Goal: Task Accomplishment & Management: Use online tool/utility

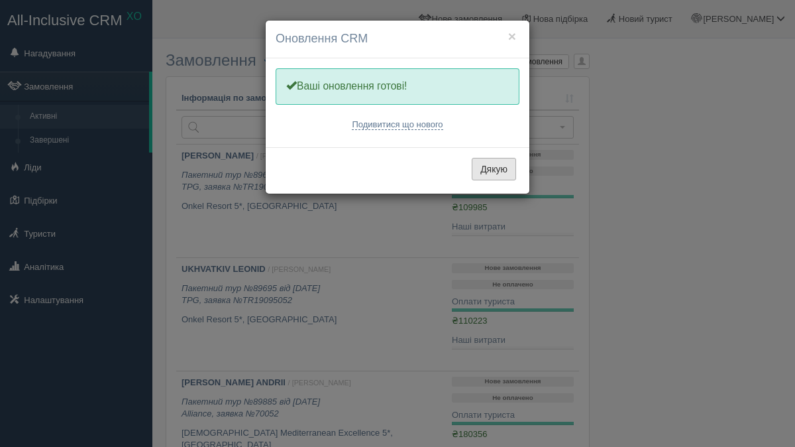
click at [494, 172] on button "Дякую" at bounding box center [494, 169] width 44 height 23
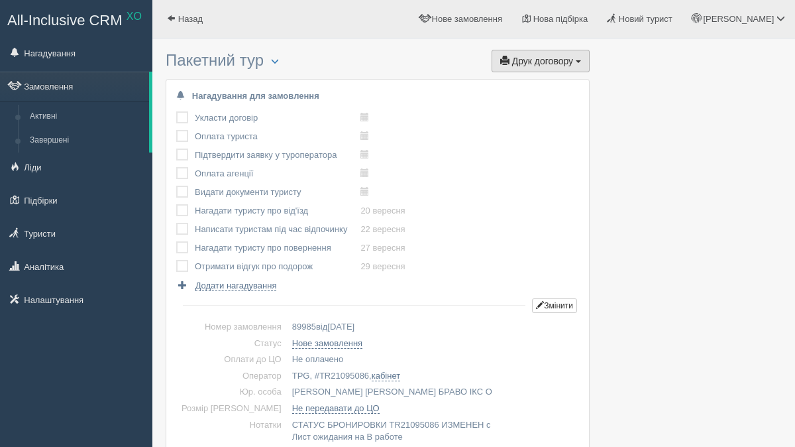
click at [551, 60] on span "Друк договору" at bounding box center [542, 61] width 61 height 11
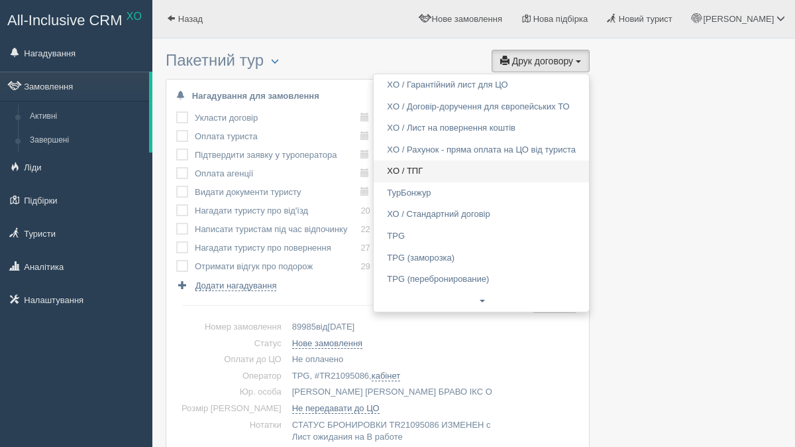
click at [480, 176] on link "XO / ТПГ" at bounding box center [481, 171] width 215 height 22
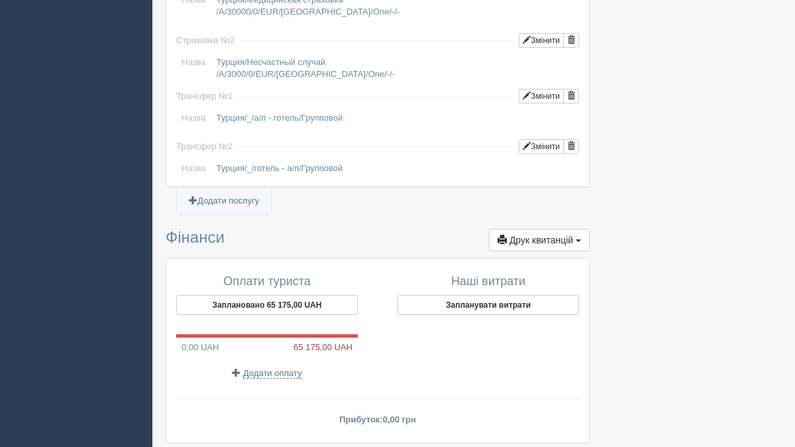
scroll to position [1248, 0]
click at [258, 368] on span "Додати оплату" at bounding box center [272, 373] width 59 height 11
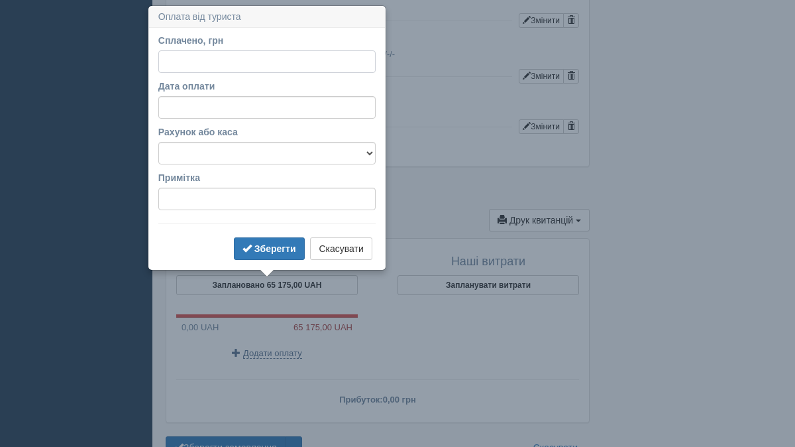
scroll to position [1274, 0]
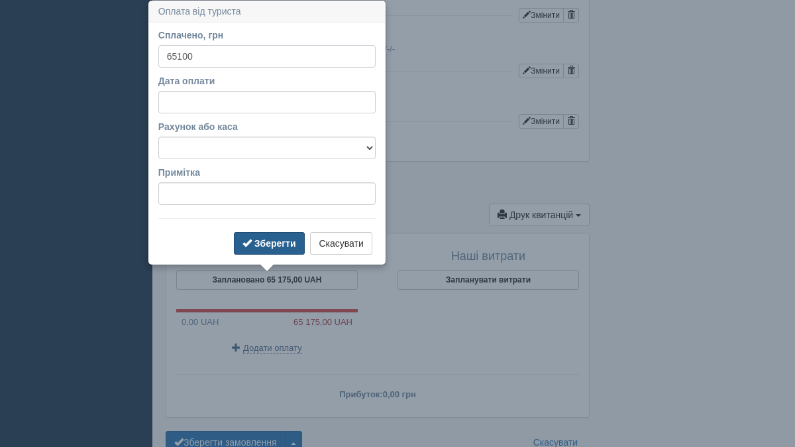
type input "65100"
click at [264, 244] on b "Зберегти" at bounding box center [275, 243] width 42 height 11
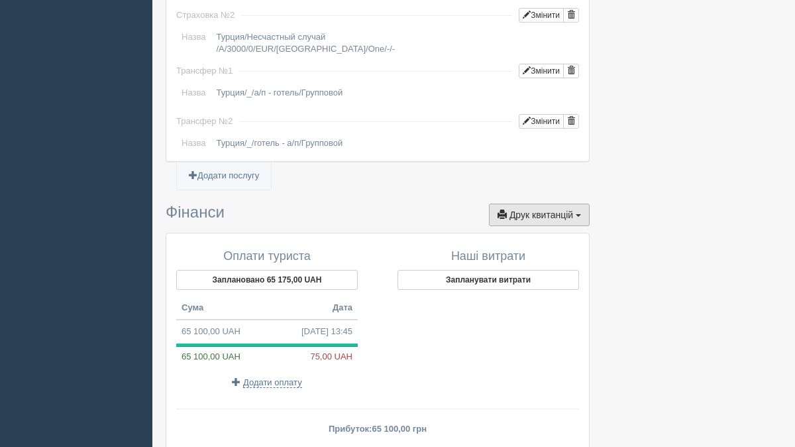
click at [527, 203] on button "Друк квитанцій Друк" at bounding box center [539, 214] width 101 height 23
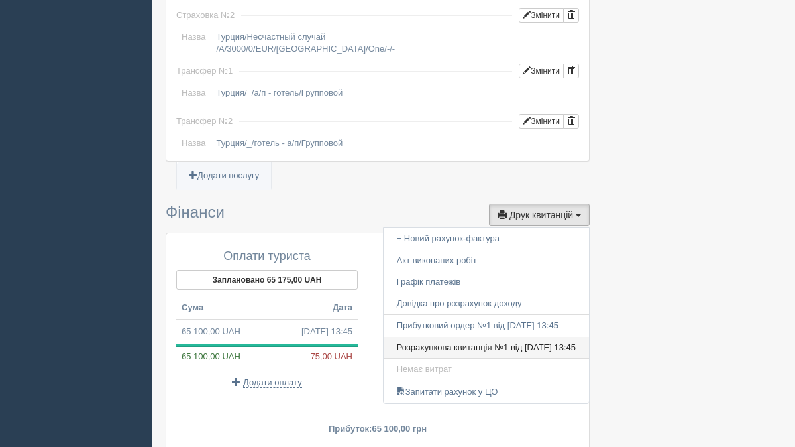
click at [492, 337] on link "Розрахункова квитанція №1 від 15.09.2025 13:45" at bounding box center [486, 348] width 205 height 22
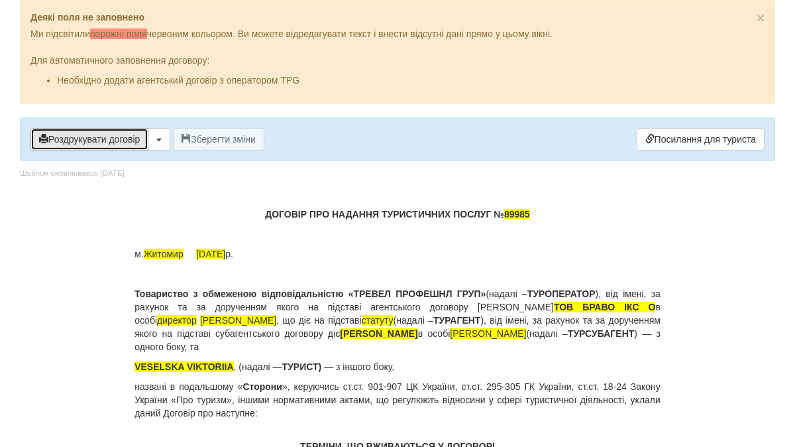
click at [110, 142] on button "Роздрукувати договір" at bounding box center [89, 139] width 118 height 23
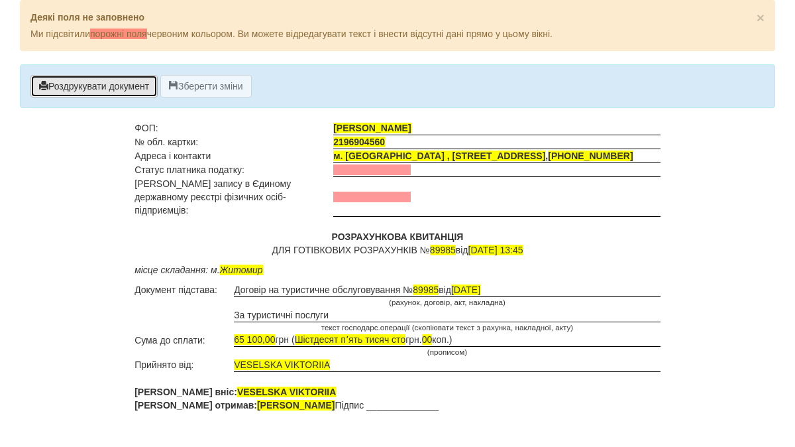
click at [136, 91] on button "Роздрукувати документ" at bounding box center [93, 86] width 127 height 23
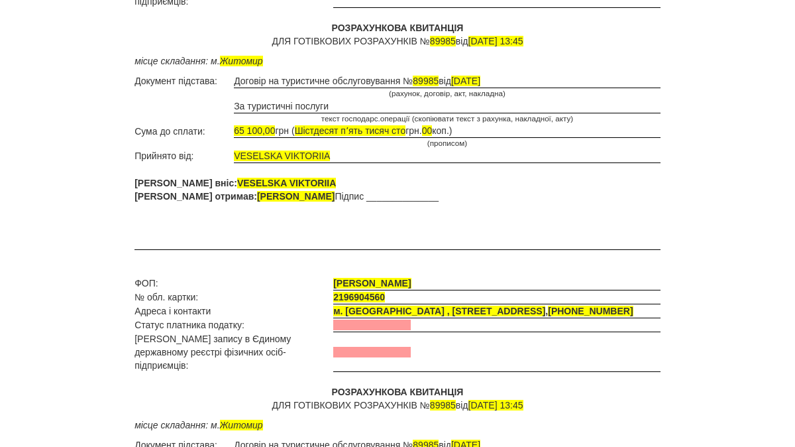
scroll to position [309, 0]
